Goal: Information Seeking & Learning: Learn about a topic

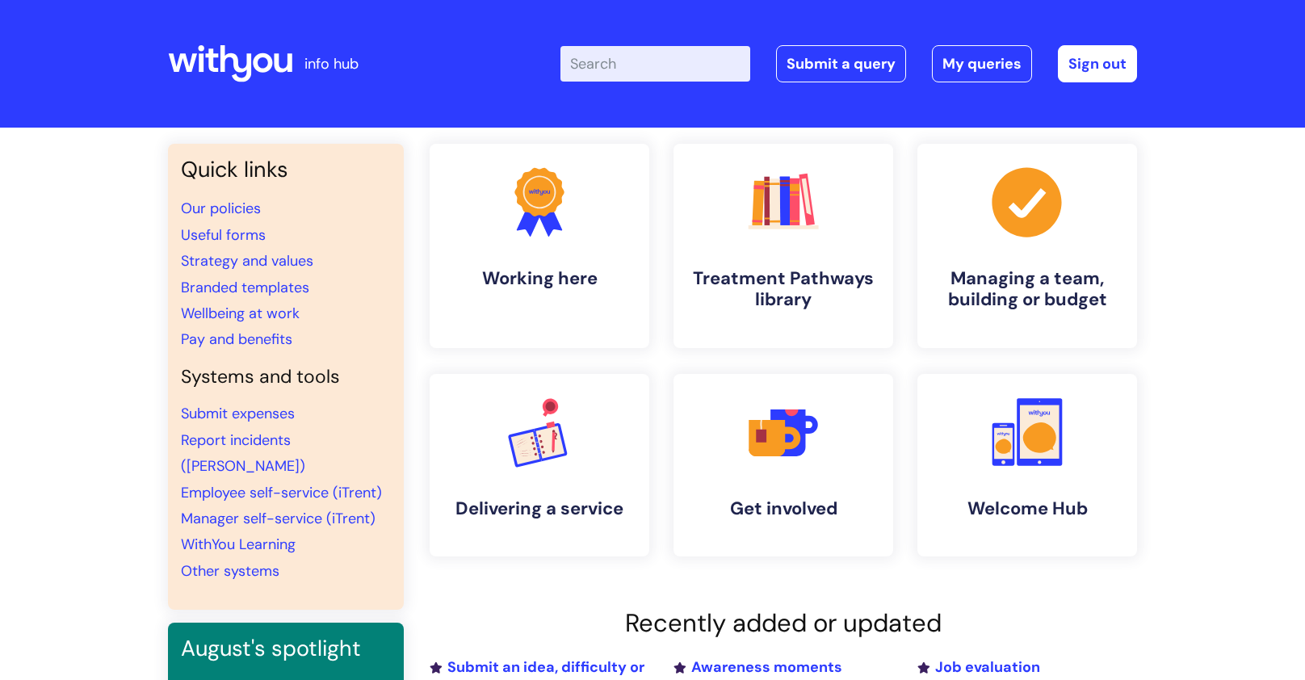
click at [647, 62] on input "Enter your search term here..." at bounding box center [656, 64] width 190 height 36
click at [633, 58] on input "Enter your search term here..." at bounding box center [656, 64] width 190 height 36
type input "l"
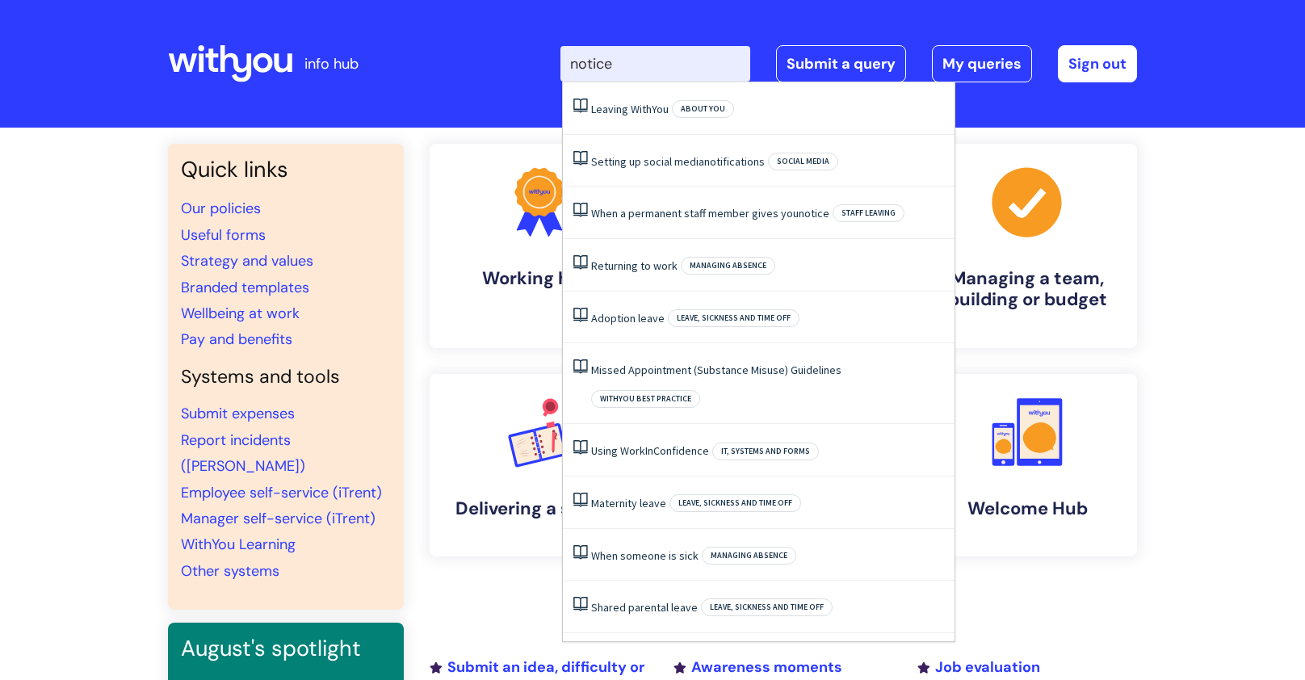
type input "notice"
click button "Search" at bounding box center [0, 0] width 0 height 0
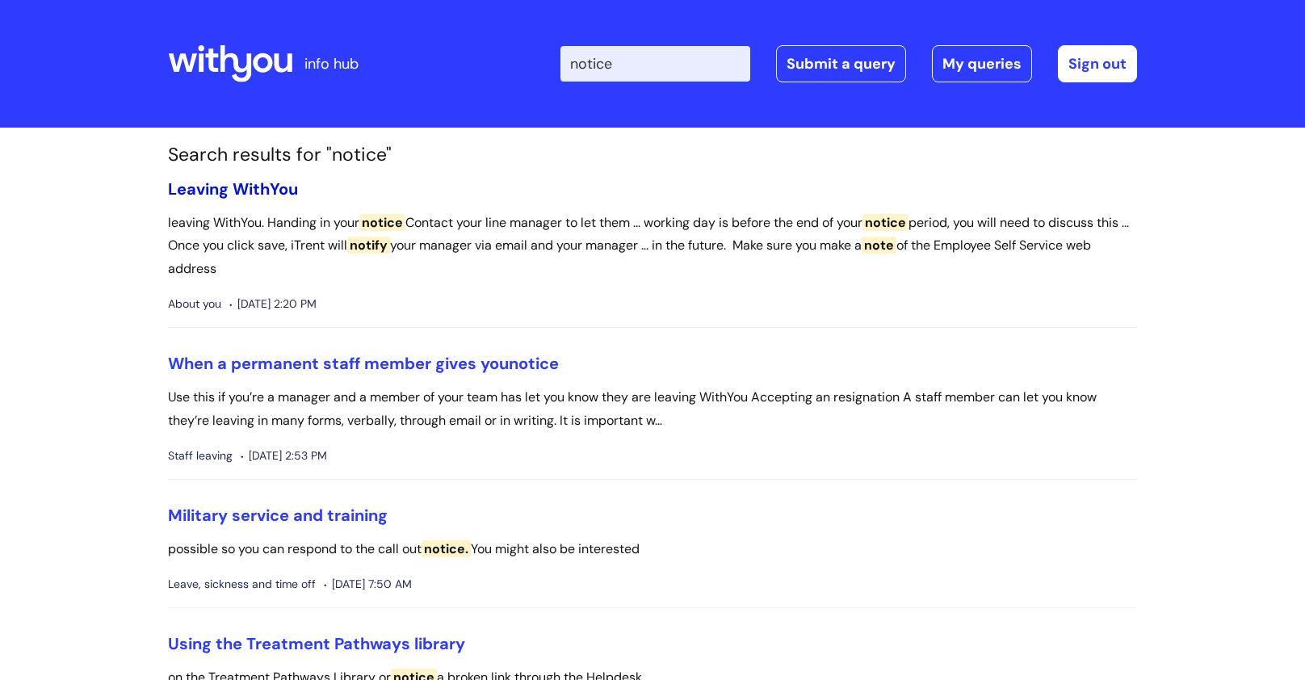
click at [272, 179] on link "Leaving WithYou" at bounding box center [233, 189] width 130 height 21
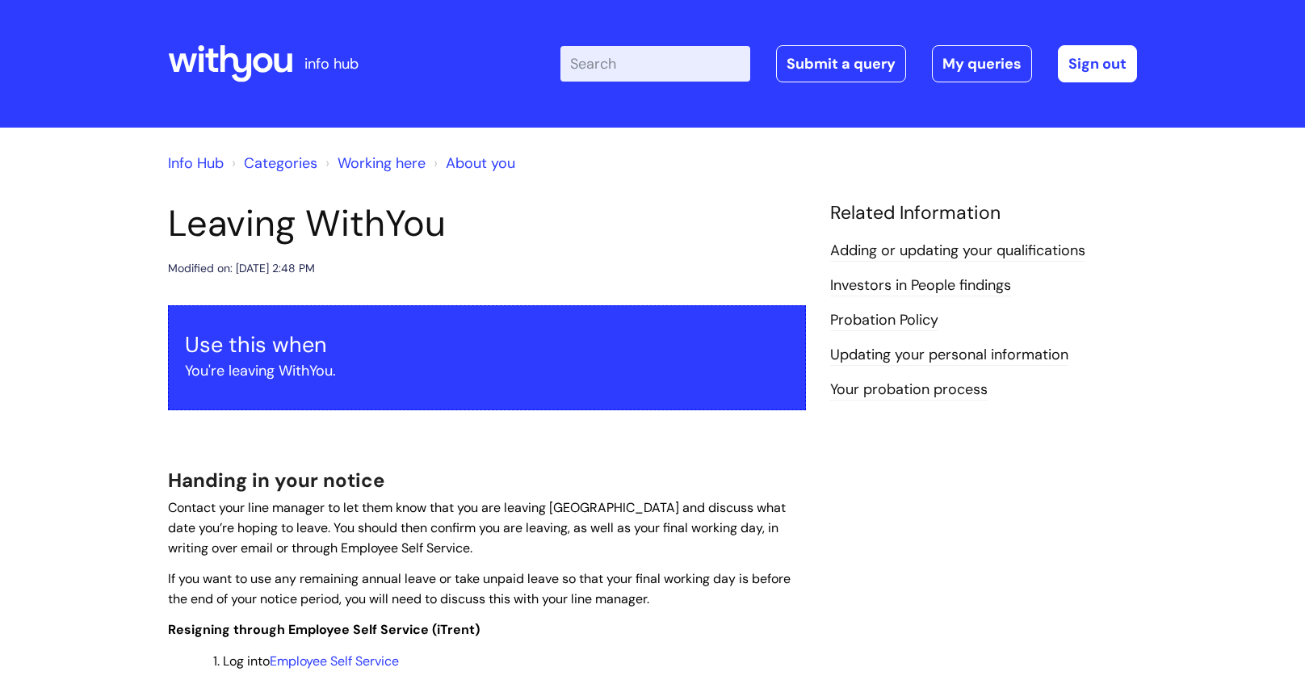
click at [476, 231] on h1 "Leaving WithYou" at bounding box center [487, 224] width 638 height 44
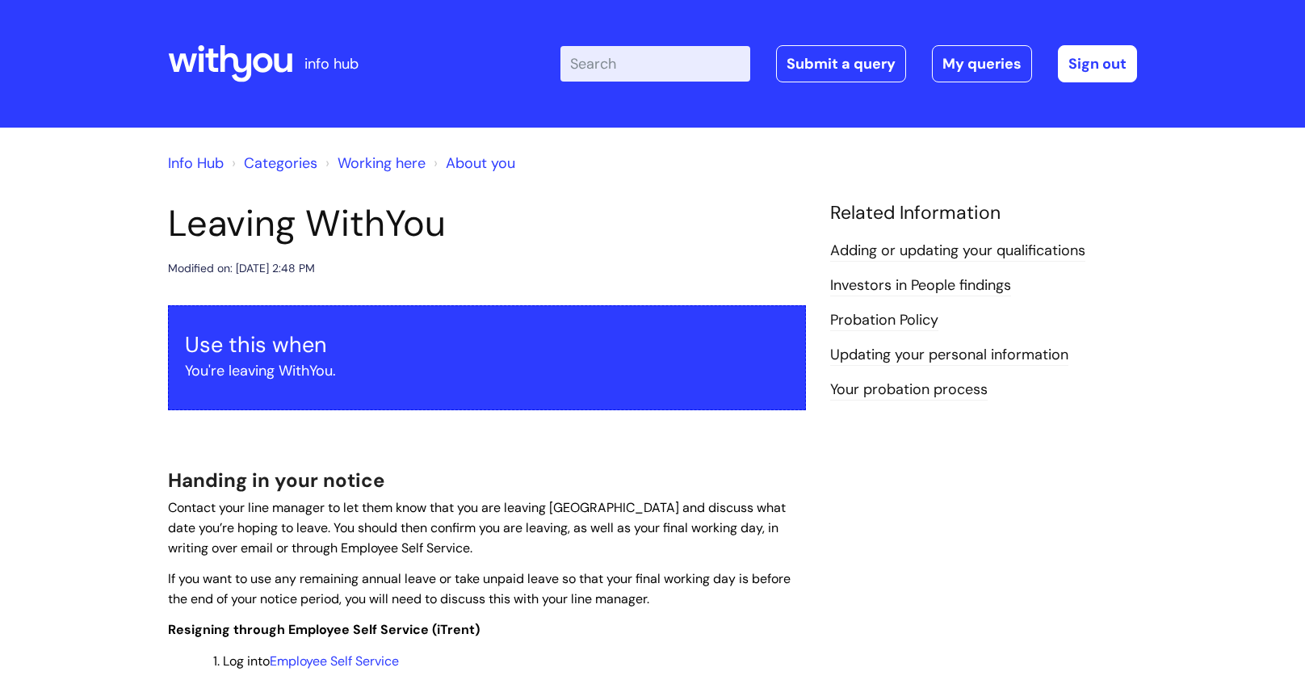
click at [353, 246] on h1 "Leaving WithYou" at bounding box center [487, 224] width 638 height 44
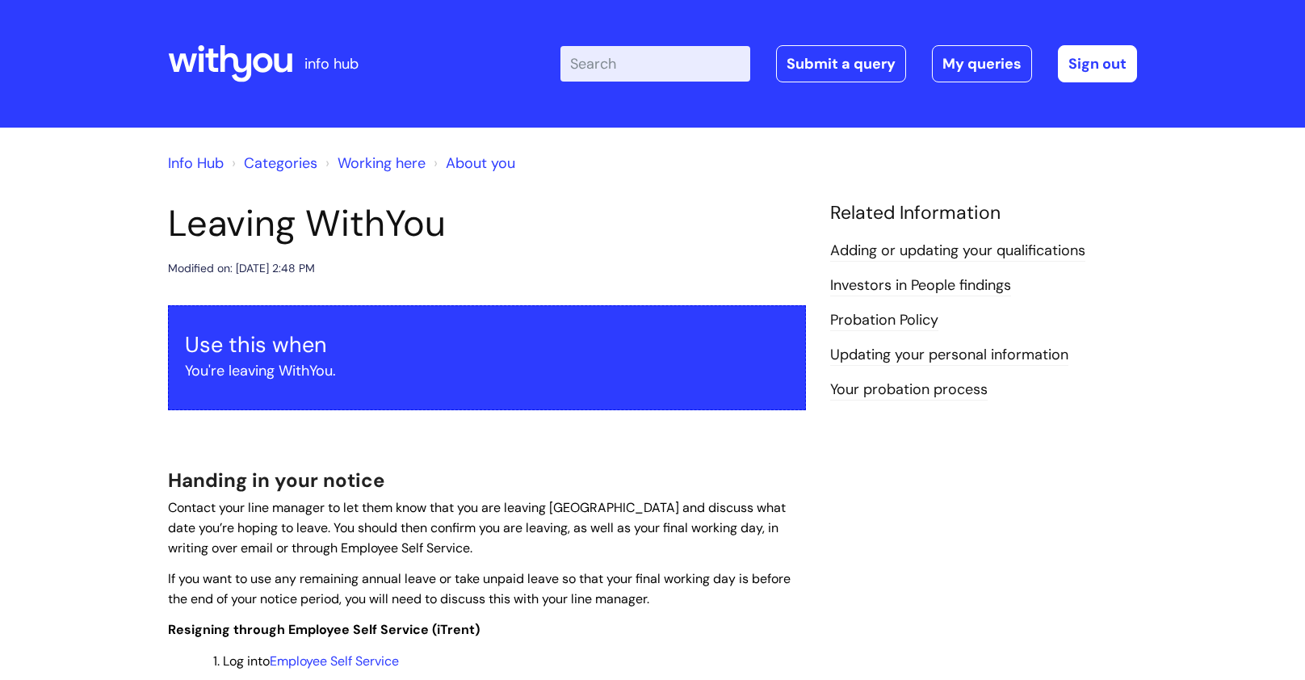
click at [353, 246] on h1 "Leaving WithYou" at bounding box center [487, 224] width 638 height 44
click at [357, 255] on header "Leaving WithYou Modified on: Wed, 30 Jul, 2025 at 2:48 PM" at bounding box center [487, 240] width 638 height 77
click at [359, 257] on header "Leaving WithYou Modified on: Wed, 30 Jul, 2025 at 2:48 PM" at bounding box center [487, 240] width 638 height 77
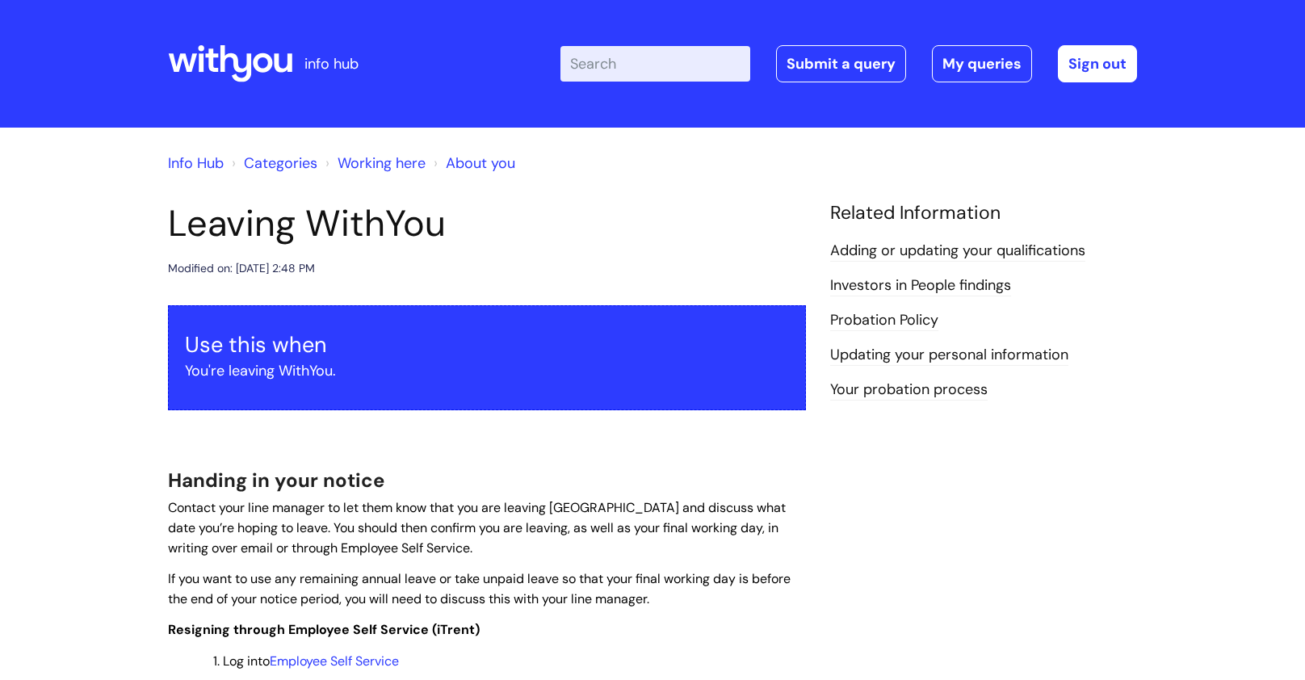
click at [359, 257] on header "Leaving WithYou Modified on: Wed, 30 Jul, 2025 at 2:48 PM" at bounding box center [487, 240] width 638 height 77
click at [396, 272] on div "Modified on: Wed, 30 Jul, 2025 at 2:48 PM" at bounding box center [487, 269] width 638 height 20
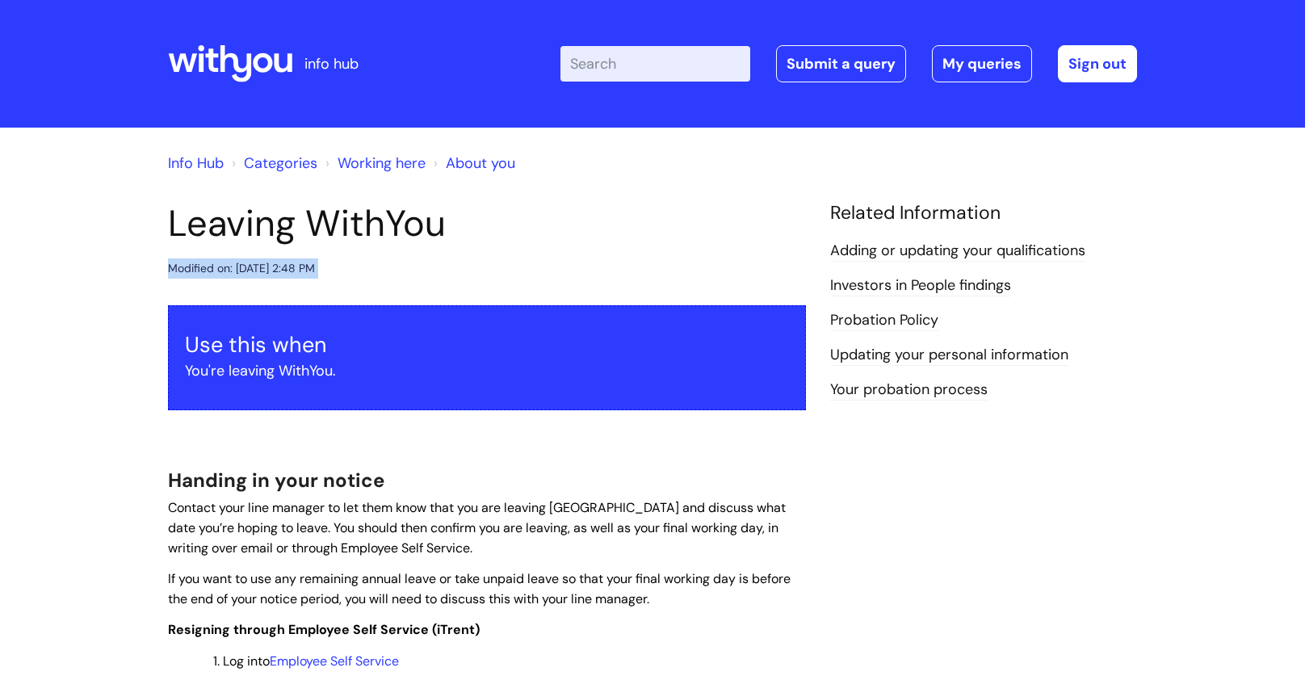
click at [390, 376] on p "You're leaving WithYou." at bounding box center [487, 371] width 604 height 26
